Goal: Navigation & Orientation: Find specific page/section

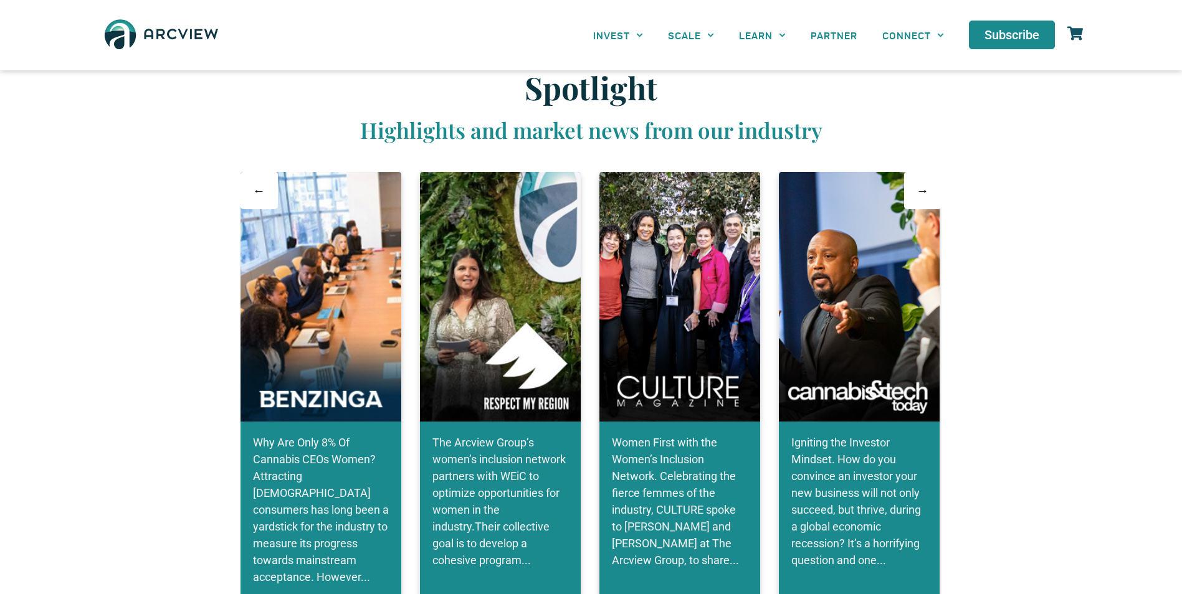
scroll to position [2305, 0]
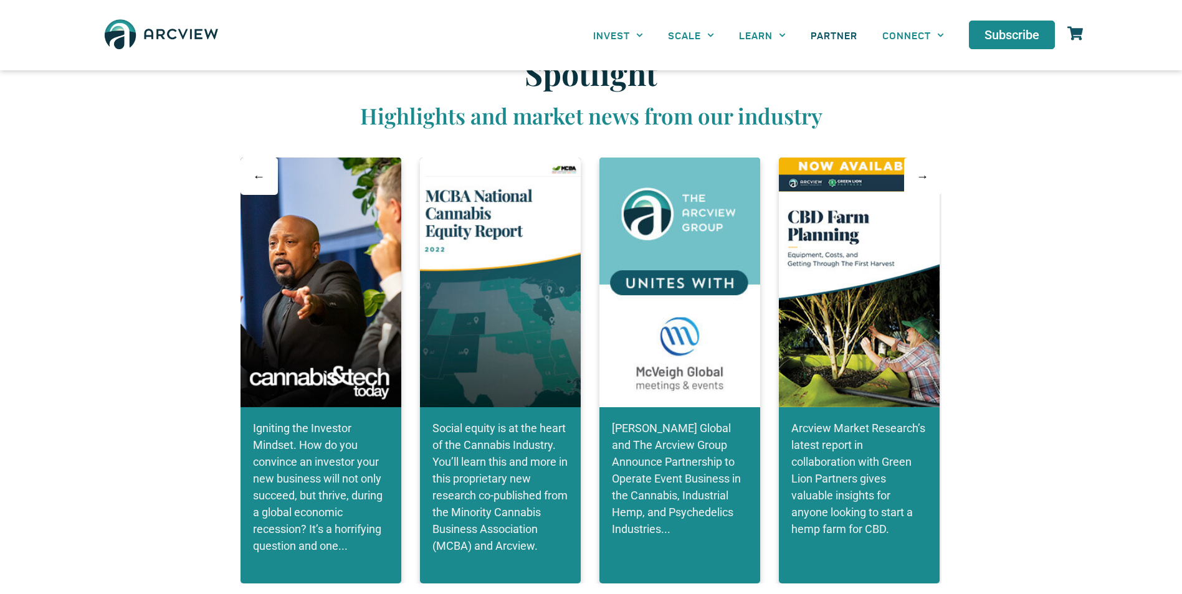
click at [849, 34] on link "PARTNER" at bounding box center [834, 35] width 72 height 28
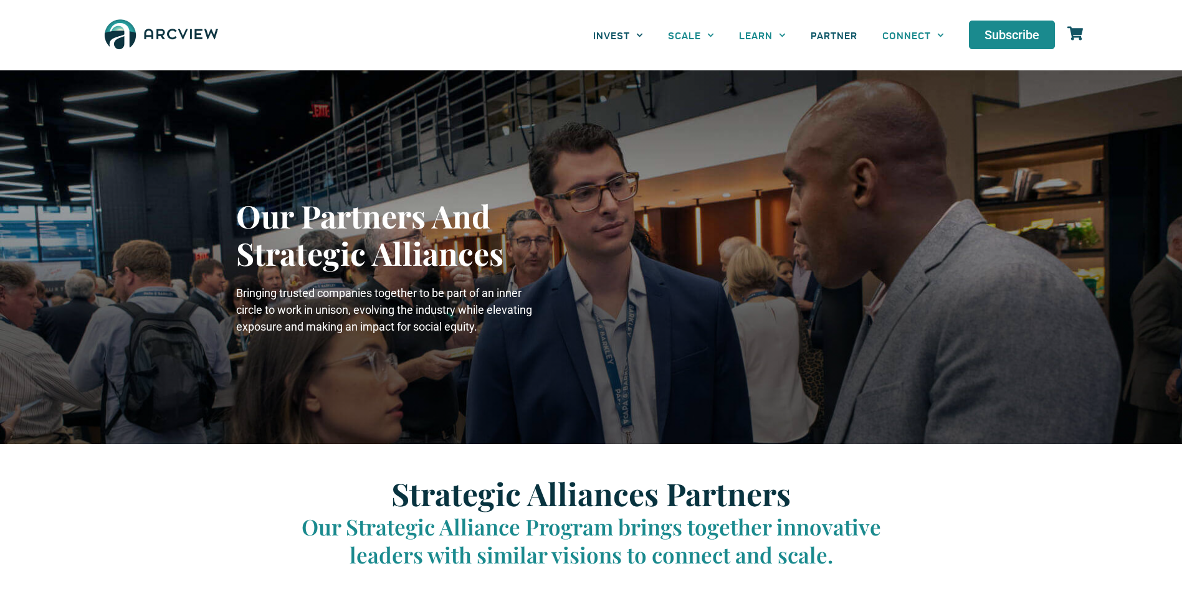
click at [620, 36] on link "INVEST" at bounding box center [618, 35] width 75 height 28
click at [627, 37] on link "INVEST" at bounding box center [618, 35] width 75 height 28
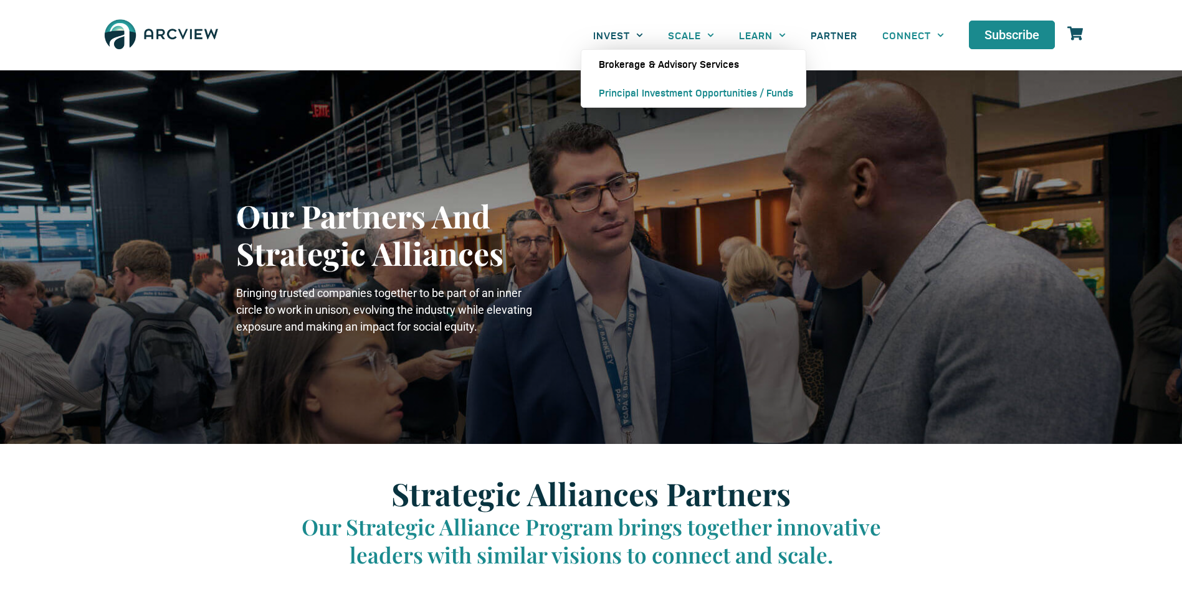
click at [629, 62] on link "Brokerage & Advisory Services" at bounding box center [693, 64] width 224 height 29
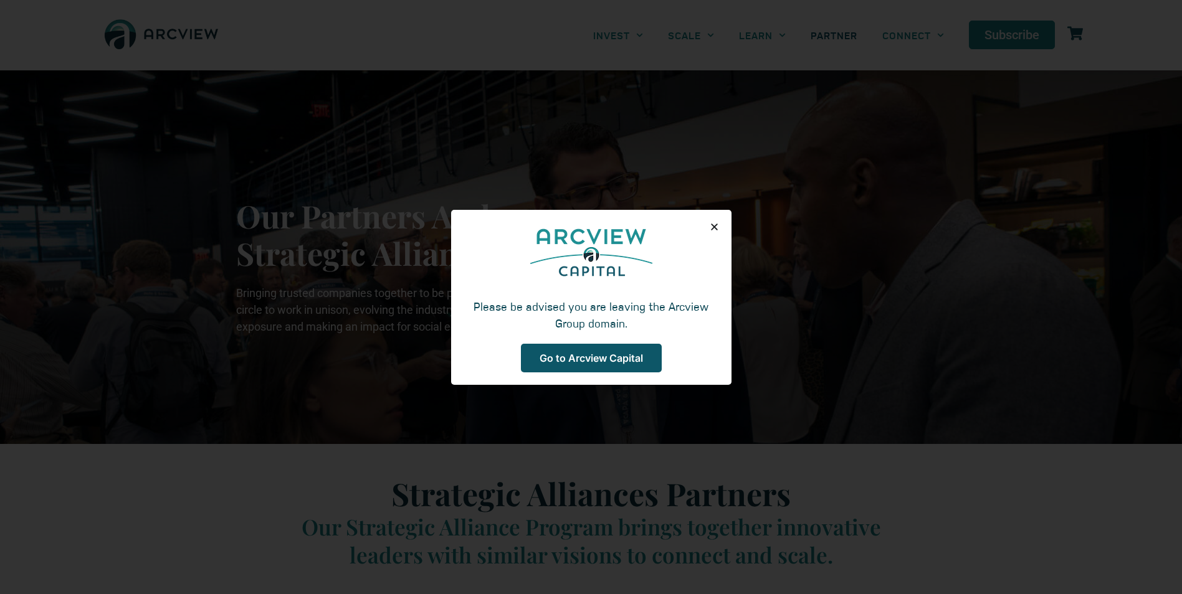
click at [619, 348] on link "Go to Arcview Capital" at bounding box center [591, 358] width 141 height 29
click at [718, 230] on icon "Close" at bounding box center [713, 226] width 9 height 9
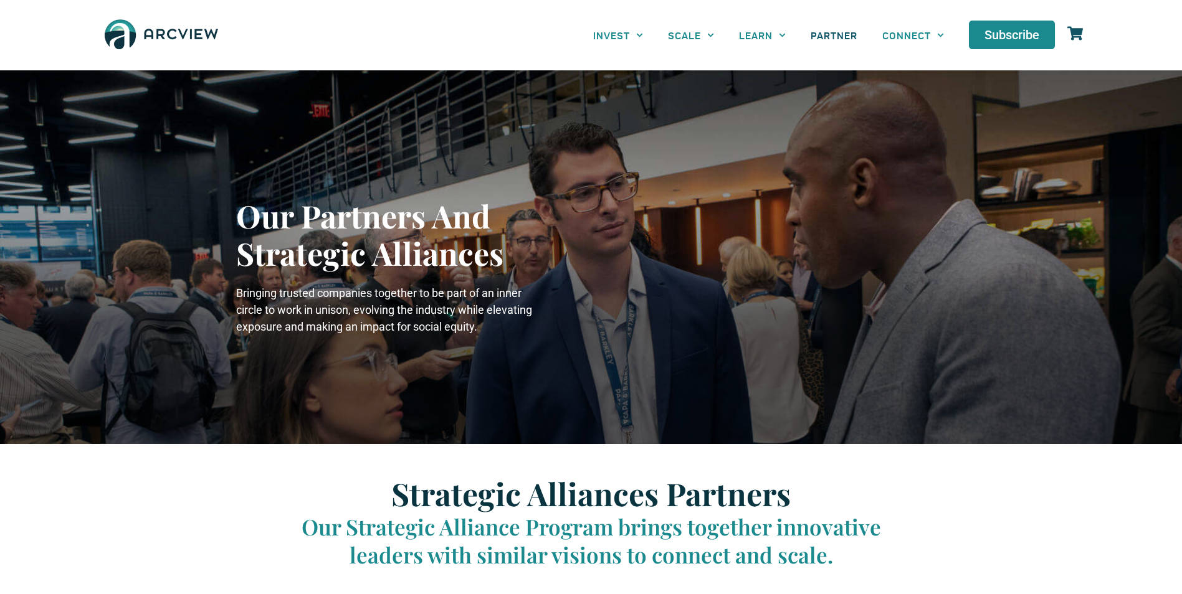
click at [838, 34] on link "PARTNER" at bounding box center [834, 35] width 72 height 28
click at [840, 37] on link "PARTNER" at bounding box center [834, 35] width 72 height 28
click at [1081, 27] on icon at bounding box center [1075, 34] width 16 height 16
